Goal: Task Accomplishment & Management: Manage account settings

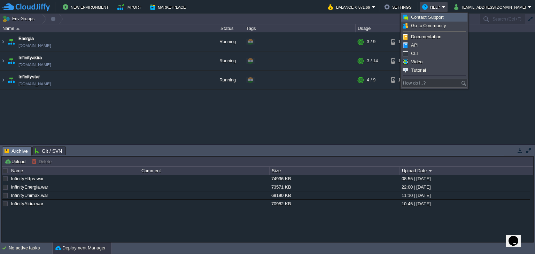
click at [439, 20] on span "Contact Support" at bounding box center [427, 17] width 33 height 5
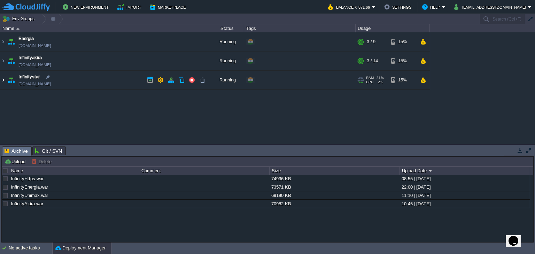
click at [4, 82] on img at bounding box center [3, 80] width 6 height 19
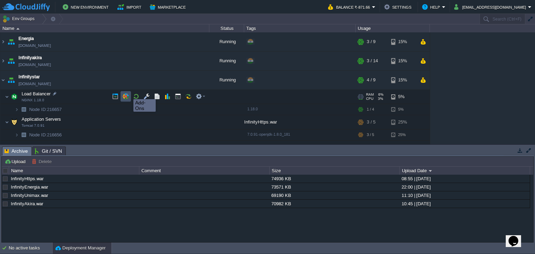
click at [125, 94] on button "button" at bounding box center [126, 96] width 6 height 6
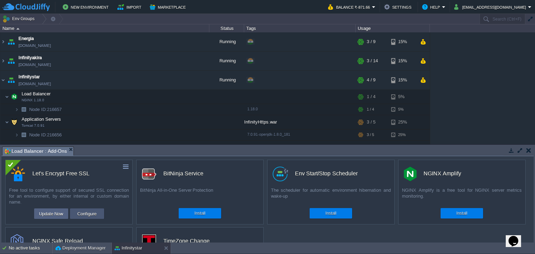
click at [82, 214] on button "Configure" at bounding box center [86, 214] width 23 height 8
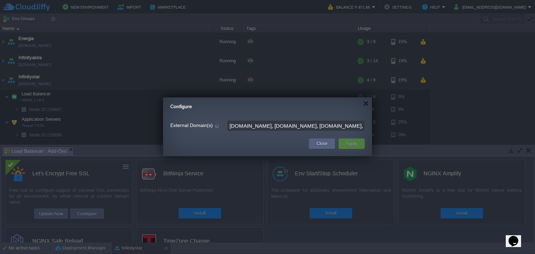
click at [261, 126] on input "[DOMAIN_NAME], [DOMAIN_NAME], [DOMAIN_NAME], [DOMAIN_NAME]" at bounding box center [296, 126] width 137 height 10
click at [283, 145] on td at bounding box center [237, 144] width 141 height 13
click at [271, 129] on input "[DOMAIN_NAME], [DOMAIN_NAME], [DOMAIN_NAME]," at bounding box center [296, 126] width 137 height 10
type input "[DOMAIN_NAME], [DOMAIN_NAME], [DOMAIN_NAME],"
click at [319, 146] on button "Close" at bounding box center [322, 143] width 11 height 7
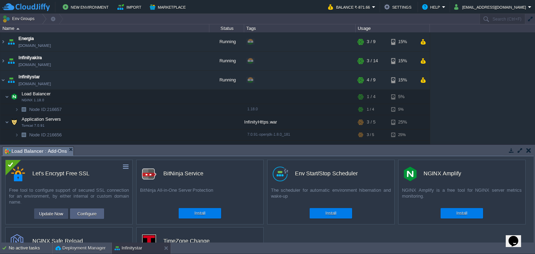
click at [47, 213] on button "Update Now" at bounding box center [51, 214] width 29 height 8
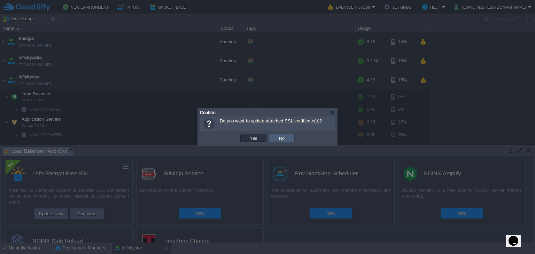
click at [278, 136] on button "No" at bounding box center [282, 138] width 10 height 6
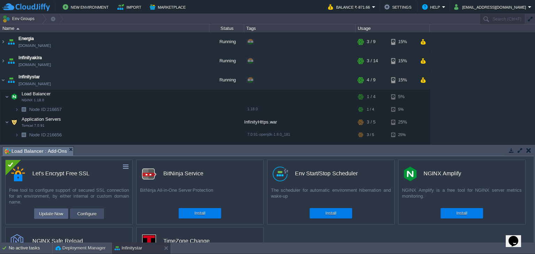
click at [97, 216] on button "Configure" at bounding box center [86, 214] width 23 height 8
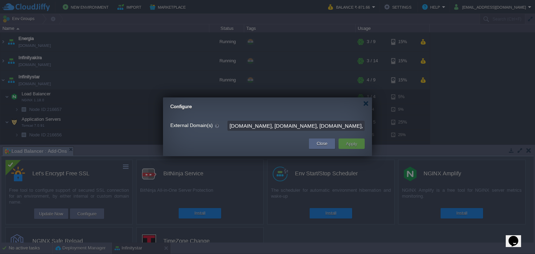
drag, startPoint x: 230, startPoint y: 128, endPoint x: 90, endPoint y: 155, distance: 142.4
click at [90, 155] on body "New Environment Import Marketplace Bonus ₹0.00 Upgrade Account Balance ₹-871.66…" at bounding box center [267, 127] width 535 height 254
type input "[DOMAIN_NAME], [DOMAIN_NAME], [DOMAIN_NAME], [DOMAIN_NAME]"
click at [361, 144] on td "Apply" at bounding box center [352, 144] width 26 height 10
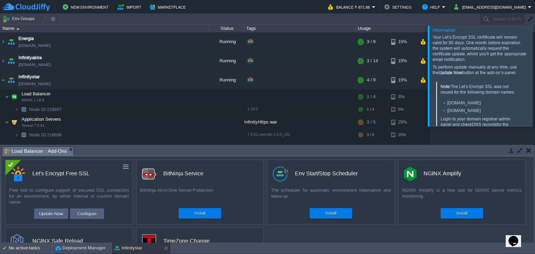
click at [535, 74] on div at bounding box center [544, 75] width 0 height 101
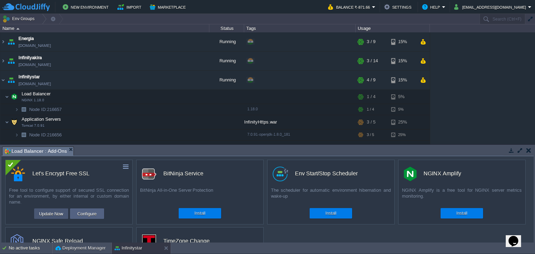
click at [43, 211] on button "Update Now" at bounding box center [51, 214] width 29 height 8
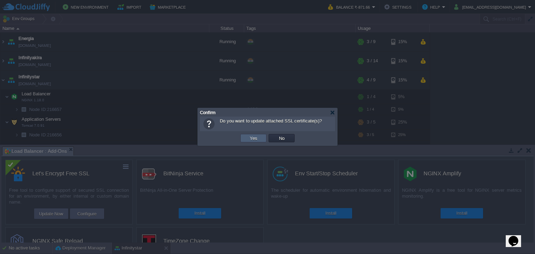
click at [248, 134] on td "Yes" at bounding box center [253, 138] width 26 height 8
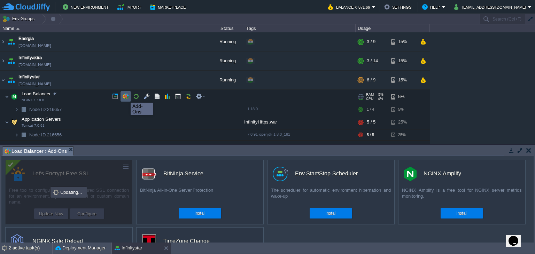
click at [125, 97] on button "button" at bounding box center [126, 96] width 6 height 6
click at [195, 97] on td at bounding box center [201, 96] width 14 height 10
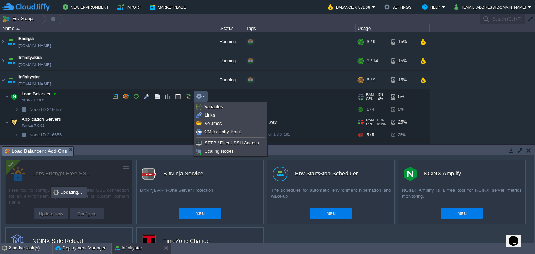
click at [67, 120] on div "Energia [DOMAIN_NAME] Running + Add to Env Group RAM 24% CPU 1% 3 / 9 15% Infin…" at bounding box center [267, 88] width 535 height 112
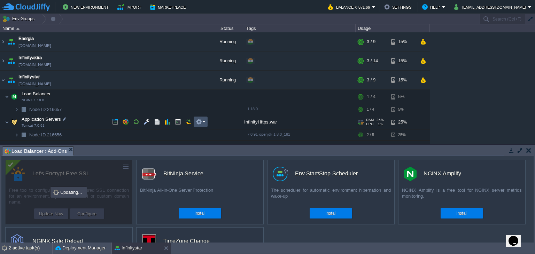
click at [200, 122] on button "button" at bounding box center [199, 122] width 6 height 6
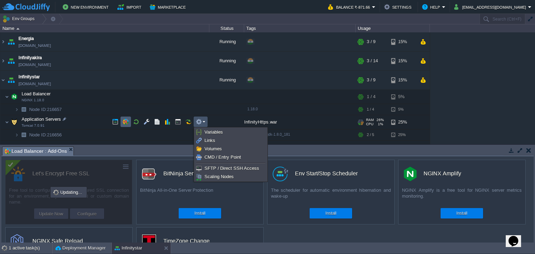
click at [124, 123] on button "button" at bounding box center [126, 122] width 6 height 6
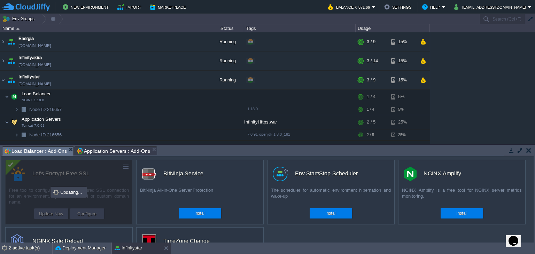
click at [37, 149] on span "Load Balancer : Add-Ons" at bounding box center [36, 151] width 62 height 9
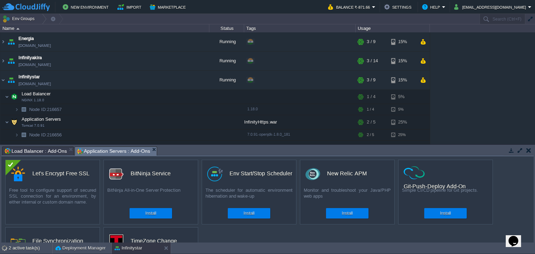
click at [127, 150] on span "Application Servers : Add-Ons" at bounding box center [113, 151] width 73 height 9
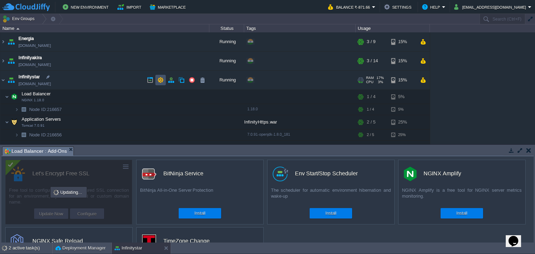
click at [159, 78] on button "button" at bounding box center [160, 80] width 6 height 6
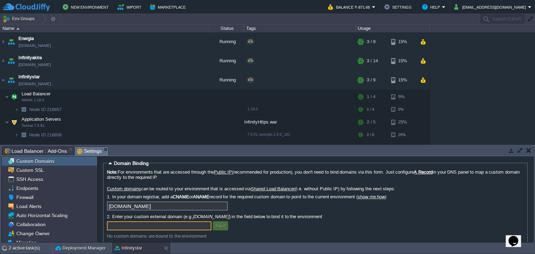
click at [137, 223] on input "text" at bounding box center [159, 226] width 105 height 9
type input "[DOMAIN_NAME]"
click at [43, 150] on span "Load Balancer : Add-Ons" at bounding box center [36, 151] width 62 height 8
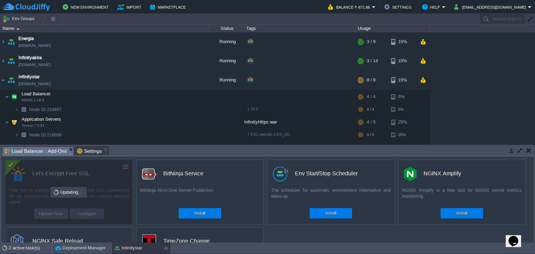
click at [94, 151] on span "Settings" at bounding box center [89, 151] width 25 height 8
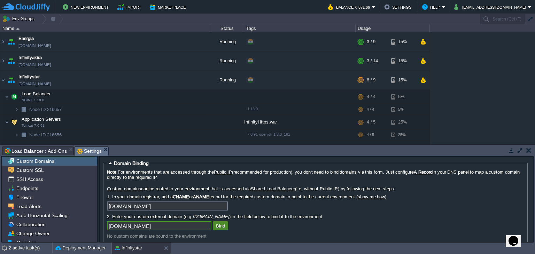
click at [222, 227] on button "Bind" at bounding box center [220, 226] width 13 height 6
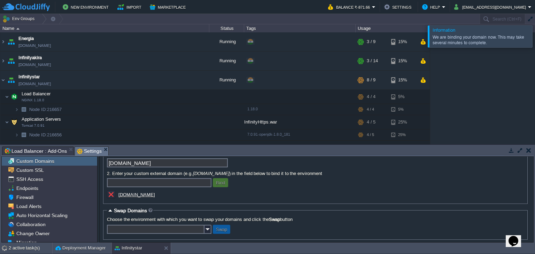
scroll to position [49, 0]
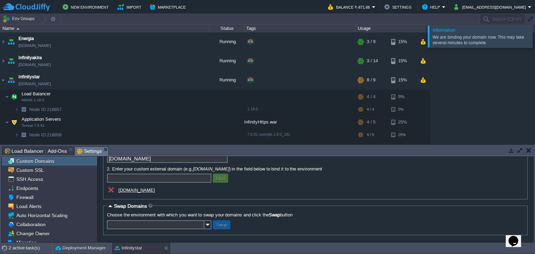
click at [157, 179] on input "text" at bounding box center [159, 178] width 105 height 9
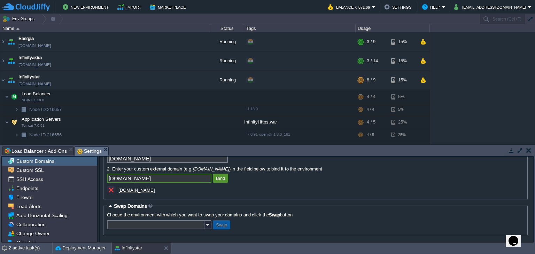
type input "[DOMAIN_NAME]"
click at [217, 176] on button "Bind" at bounding box center [220, 178] width 13 height 6
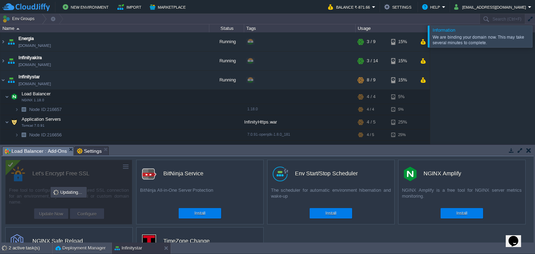
click at [52, 150] on span "Load Balancer : Add-Ons" at bounding box center [36, 151] width 62 height 9
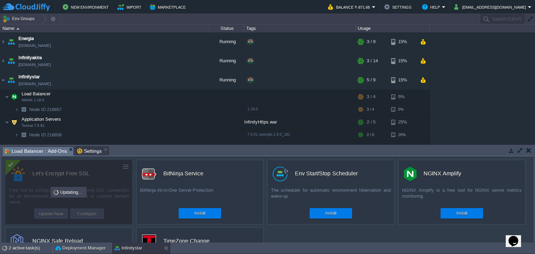
click at [87, 148] on span "Settings" at bounding box center [89, 151] width 25 height 8
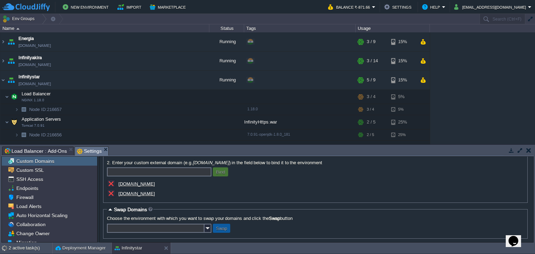
scroll to position [59, 0]
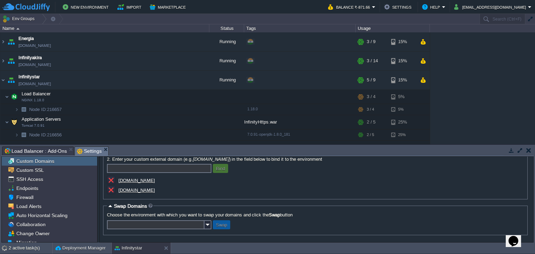
click at [139, 224] on input "text" at bounding box center [156, 225] width 98 height 9
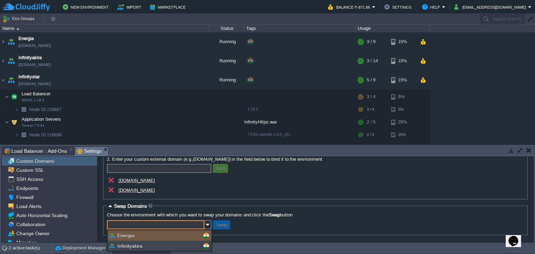
click at [239, 190] on div "[DOMAIN_NAME]" at bounding box center [176, 191] width 139 height 10
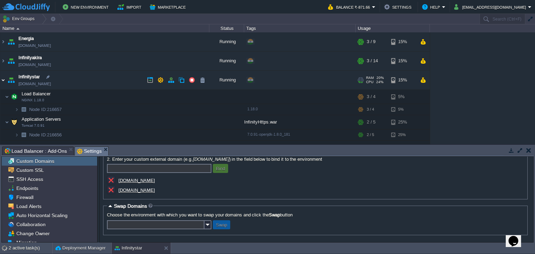
click at [3, 80] on img at bounding box center [3, 80] width 6 height 19
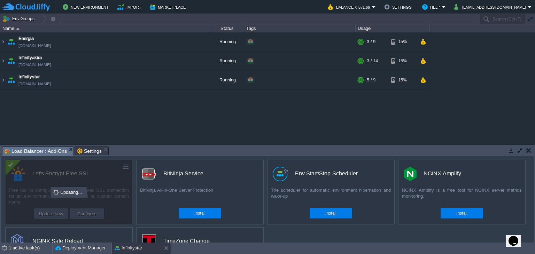
click at [49, 152] on span "Load Balancer : Add-Ons" at bounding box center [36, 151] width 62 height 9
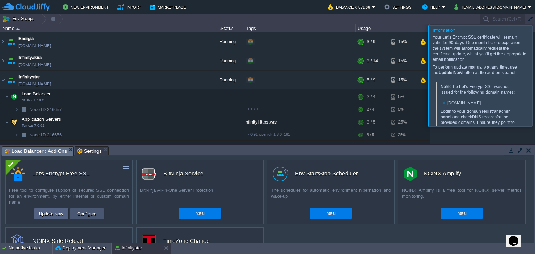
click at [76, 214] on button "Configure" at bounding box center [86, 214] width 23 height 8
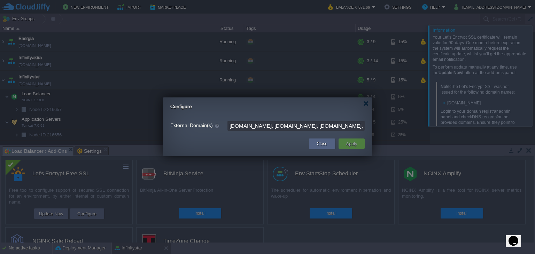
scroll to position [0, 39]
drag, startPoint x: 316, startPoint y: 125, endPoint x: 389, endPoint y: 124, distance: 72.5
click at [389, 124] on body "New Environment Import Marketplace Bonus ₹0.00 Upgrade Account Balance ₹-871.66…" at bounding box center [267, 127] width 535 height 254
click at [277, 127] on input "[DOMAIN_NAME], [DOMAIN_NAME], [DOMAIN_NAME], [DOMAIN_NAME]" at bounding box center [296, 126] width 137 height 10
click at [300, 126] on input "[DOMAIN_NAME], [DOMAIN_NAME], [DOMAIN_NAME], [DOMAIN_NAME]" at bounding box center [296, 126] width 137 height 10
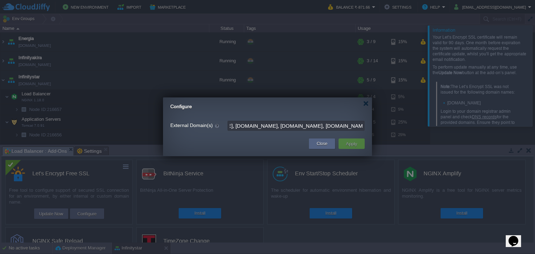
click at [278, 128] on input "[DOMAIN_NAME], [DOMAIN_NAME], [DOMAIN_NAME], [DOMAIN_NAME]" at bounding box center [296, 126] width 137 height 10
type input "[DOMAIN_NAME], [DOMAIN_NAME], [DOMAIN_NAME]"
click at [351, 142] on button "Apply" at bounding box center [352, 144] width 16 height 8
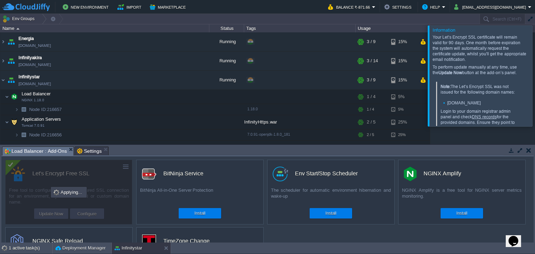
click at [535, 75] on div at bounding box center [544, 75] width 0 height 101
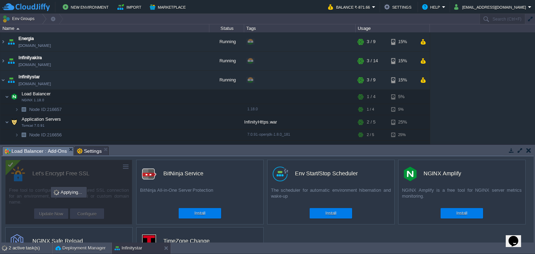
scroll to position [7, 0]
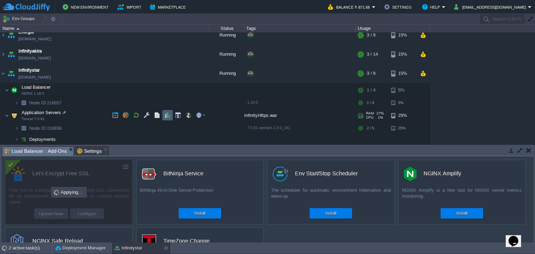
drag, startPoint x: 167, startPoint y: 146, endPoint x: 171, endPoint y: 111, distance: 35.1
click at [171, 111] on div "Env Groups Search (Ctrl+F) auto-gen Name Status Tags Usage Energia [DOMAIN_NAME…" at bounding box center [267, 128] width 535 height 229
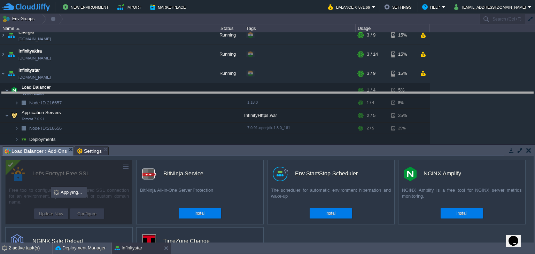
drag, startPoint x: 164, startPoint y: 155, endPoint x: 167, endPoint y: 95, distance: 60.0
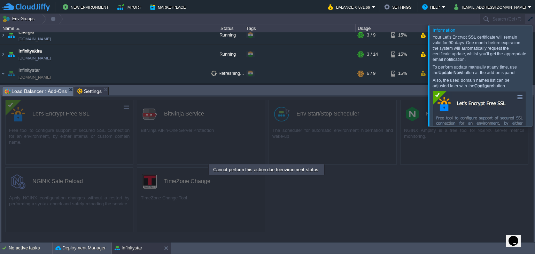
scroll to position [5, 0]
